Goal: Task Accomplishment & Management: Manage account settings

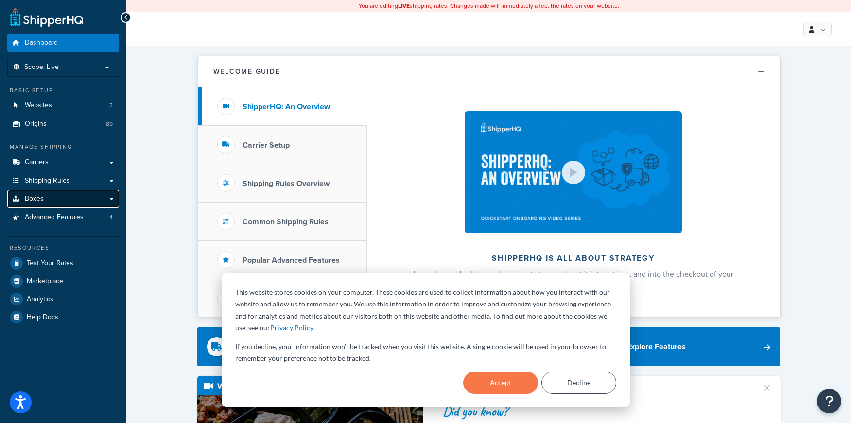
click at [46, 202] on link "Boxes" at bounding box center [63, 199] width 112 height 18
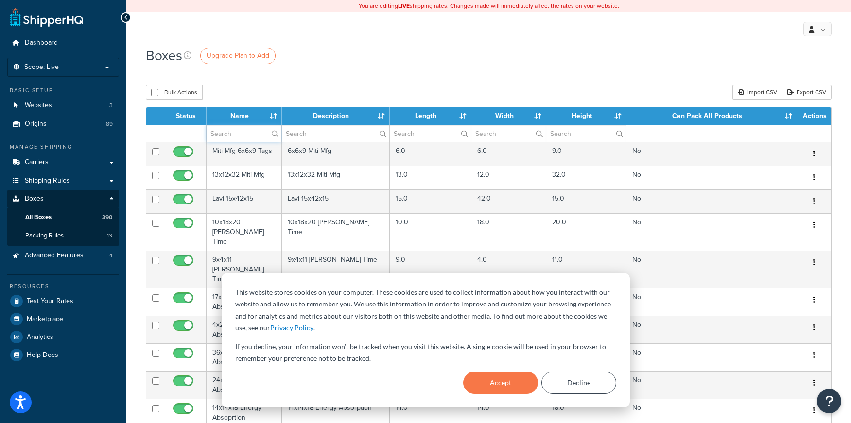
click at [259, 134] on input "text" at bounding box center [243, 133] width 75 height 17
click at [494, 386] on button "Accept" at bounding box center [500, 383] width 75 height 22
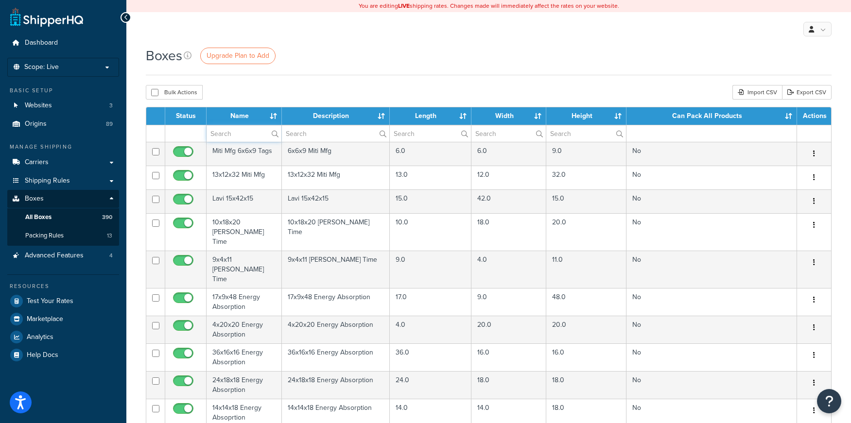
click at [248, 136] on input "text" at bounding box center [243, 133] width 75 height 17
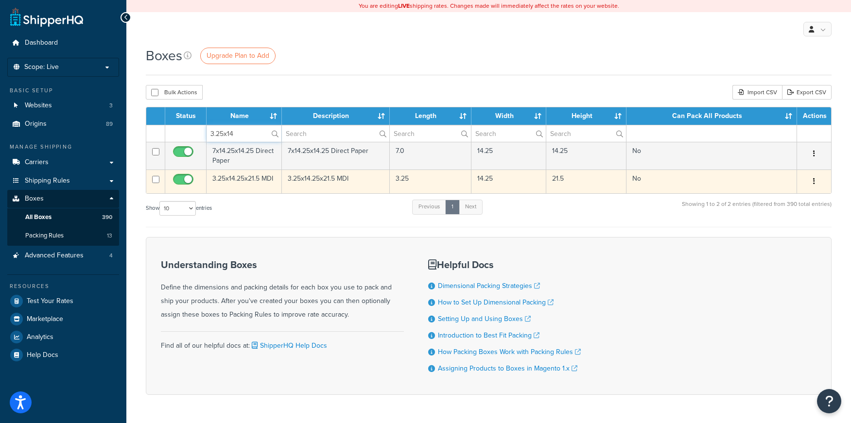
type input "3.25x14"
click at [238, 180] on td "3.25x14.25x21.5 MDI" at bounding box center [243, 182] width 75 height 24
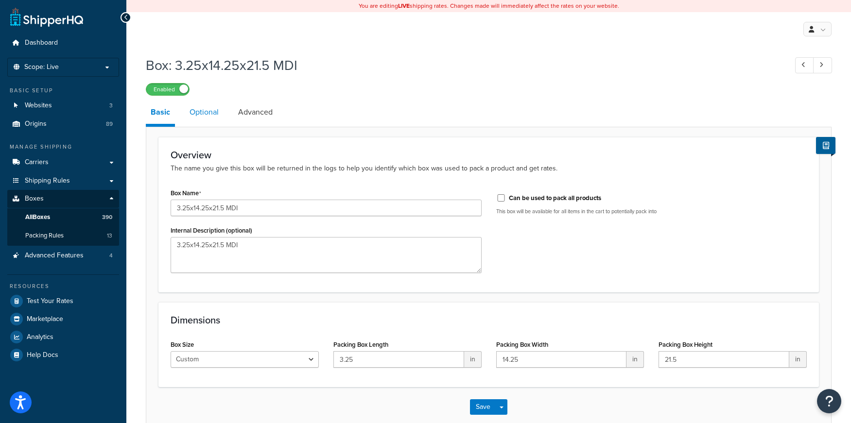
click at [205, 112] on link "Optional" at bounding box center [204, 112] width 39 height 23
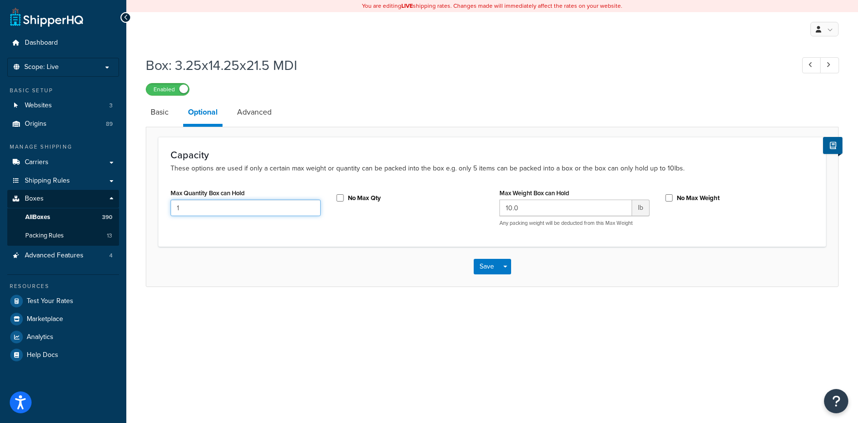
drag, startPoint x: 239, startPoint y: 211, endPoint x: 153, endPoint y: 211, distance: 87.0
click at [153, 211] on form "Capacity These options are used if only a certain max weight or quantity can be…" at bounding box center [492, 211] width 692 height 149
drag, startPoint x: 526, startPoint y: 205, endPoint x: 478, endPoint y: 210, distance: 48.3
click at [478, 210] on div "Max Quantity Box can Hold 1 No Max Qty Max Weight Box can Hold 10.0 lb Any pack…" at bounding box center [492, 210] width 658 height 48
type input "30"
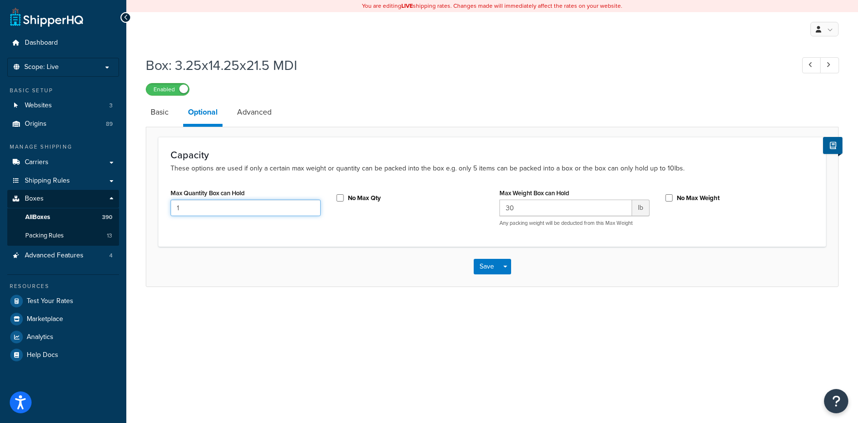
drag, startPoint x: 215, startPoint y: 203, endPoint x: 158, endPoint y: 206, distance: 56.5
click at [158, 206] on div "Capacity These options are used if only a certain max weight or quantity can be…" at bounding box center [491, 191] width 667 height 109
type input "6"
click at [483, 265] on button "Save" at bounding box center [487, 267] width 26 height 16
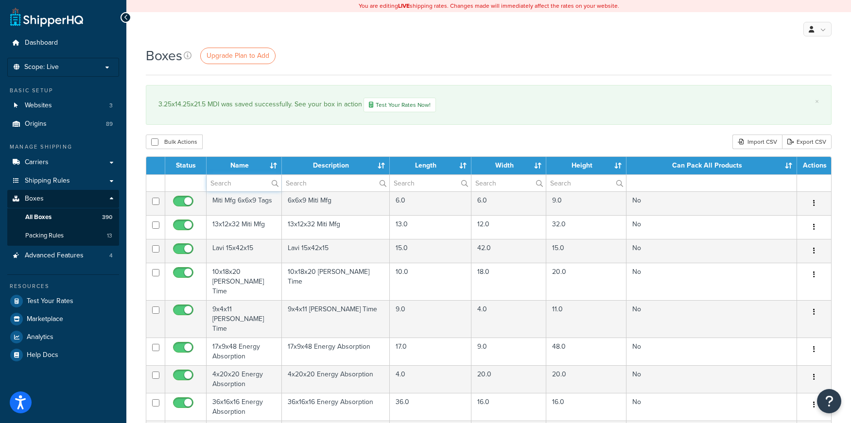
click at [255, 183] on input "text" at bounding box center [243, 183] width 75 height 17
type input "3.25"
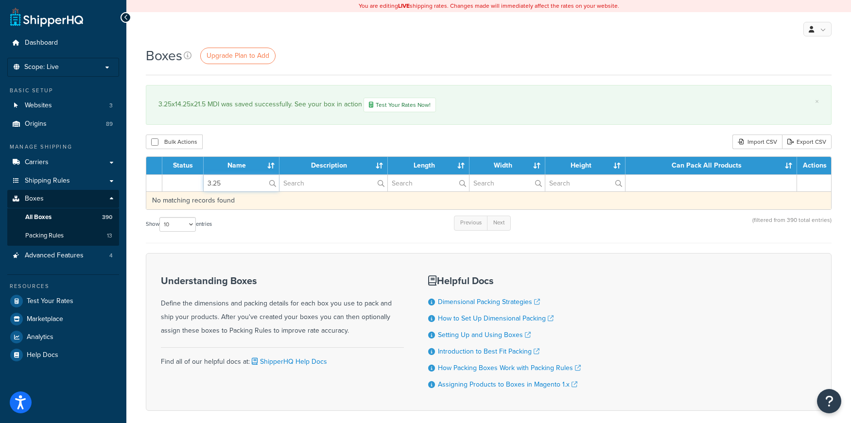
drag, startPoint x: 231, startPoint y: 185, endPoint x: 171, endPoint y: 192, distance: 60.2
click at [171, 192] on table "Status Name Description Length Width Height Can Pack All Products Actions 3.25 …" at bounding box center [488, 182] width 685 height 53
